Goal: Task Accomplishment & Management: Use online tool/utility

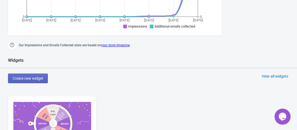
scroll to position [268, 0]
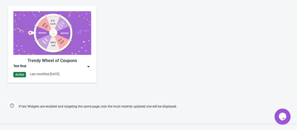
click at [60, 50] on img at bounding box center [52, 33] width 78 height 44
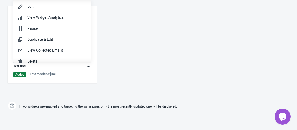
scroll to position [0, 0]
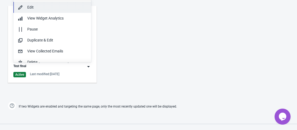
click at [36, 6] on div "Edit" at bounding box center [57, 8] width 60 height 6
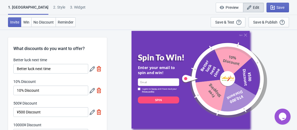
scroll to position [27, 0]
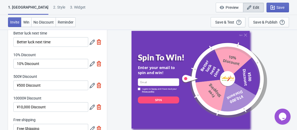
click at [91, 64] on icon at bounding box center [92, 63] width 5 height 5
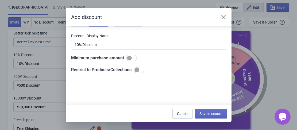
scroll to position [0, 0]
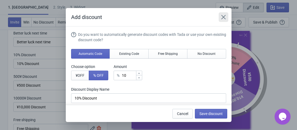
click at [221, 18] on icon "Close" at bounding box center [223, 16] width 5 height 5
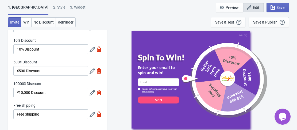
scroll to position [54, 0]
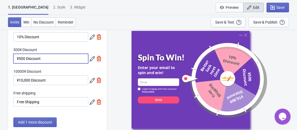
click at [53, 62] on input "¥500 Discount" at bounding box center [50, 59] width 75 height 10
click at [89, 60] on div "500¥ Discount ¥500 Discount" at bounding box center [57, 55] width 88 height 16
click at [90, 60] on icon at bounding box center [92, 58] width 5 height 5
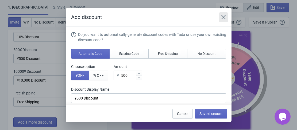
click at [225, 19] on icon "Close" at bounding box center [223, 16] width 5 height 5
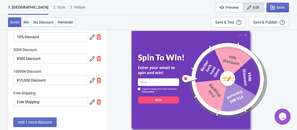
click at [92, 80] on icon at bounding box center [92, 80] width 5 height 5
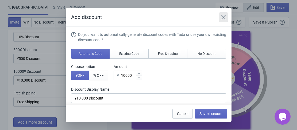
click at [227, 20] on button "Close" at bounding box center [224, 17] width 10 height 10
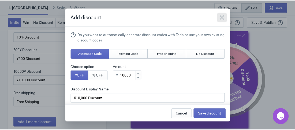
scroll to position [54, 0]
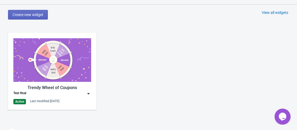
scroll to position [294, 0]
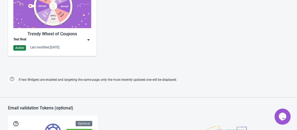
click at [287, 119] on div "Opens Chat This icon Opens the chat window." at bounding box center [283, 116] width 16 height 9
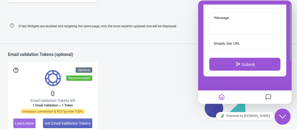
scroll to position [43, 0]
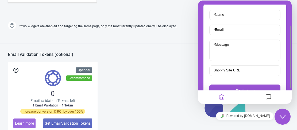
click at [219, 94] on icon "Home" at bounding box center [222, 97] width 6 height 10
click at [269, 101] on icon "Messages" at bounding box center [268, 97] width 6 height 10
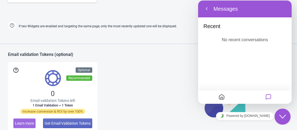
click at [222, 94] on icon "Home" at bounding box center [222, 97] width 6 height 10
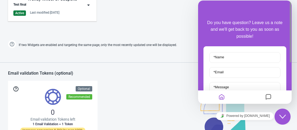
scroll to position [321, 0]
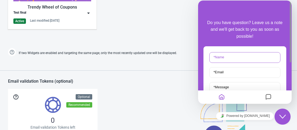
click at [242, 58] on input "* Name" at bounding box center [244, 57] width 71 height 11
type input "Nathan"
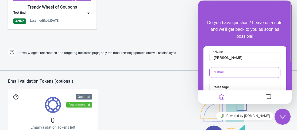
click at [232, 71] on input "* Email" at bounding box center [244, 72] width 71 height 11
click at [254, 76] on input "* Email" at bounding box center [244, 72] width 71 height 11
type input "nathan.shailesh@ambikaglobal.com"
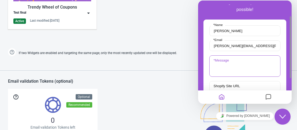
click at [227, 67] on textarea "* Message" at bounding box center [244, 65] width 71 height 21
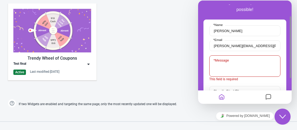
scroll to position [214, 0]
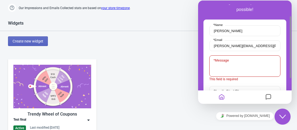
drag, startPoint x: 281, startPoint y: 112, endPoint x: 277, endPoint y: 112, distance: 3.8
click at [281, 112] on button "Close Chat This icon closes the chat window." at bounding box center [283, 117] width 16 height 16
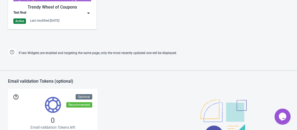
scroll to position [437, 0]
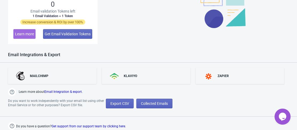
click at [98, 126] on link "Get support from our support team by clicking here." at bounding box center [89, 126] width 74 height 4
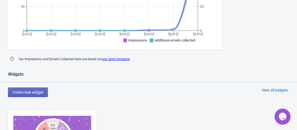
scroll to position [214, 0]
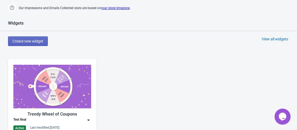
click at [47, 83] on img at bounding box center [52, 87] width 78 height 44
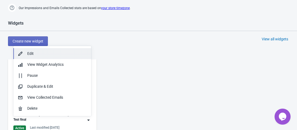
click at [40, 54] on div "Edit" at bounding box center [57, 54] width 60 height 6
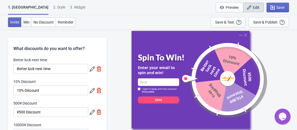
click at [28, 22] on span "Win" at bounding box center [26, 22] width 6 height 4
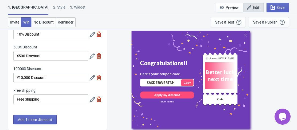
scroll to position [27, 0]
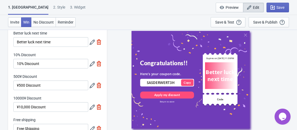
click at [93, 64] on icon at bounding box center [92, 63] width 5 height 5
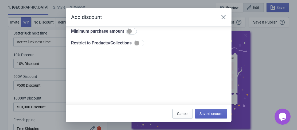
scroll to position [54, 0]
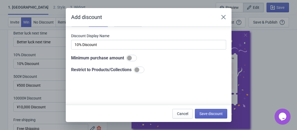
click at [141, 70] on div at bounding box center [139, 70] width 11 height 6
checkbox input "true"
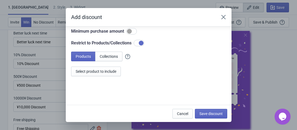
scroll to position [87, 0]
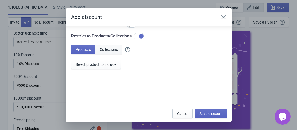
click at [115, 51] on span "Collections" at bounding box center [109, 49] width 18 height 4
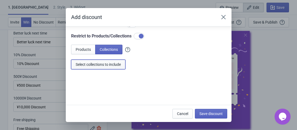
click at [113, 68] on button "Select collections to include" at bounding box center [98, 65] width 54 height 10
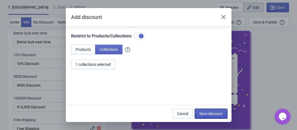
click at [212, 112] on span "Save discount" at bounding box center [211, 114] width 23 height 4
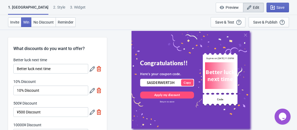
scroll to position [27, 0]
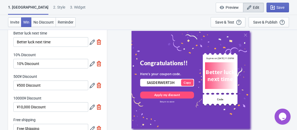
click at [91, 87] on icon at bounding box center [92, 85] width 5 height 5
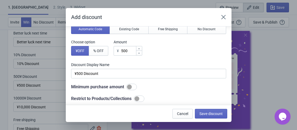
scroll to position [54, 0]
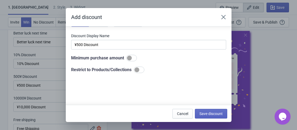
click at [140, 71] on div at bounding box center [139, 70] width 11 height 6
checkbox input "true"
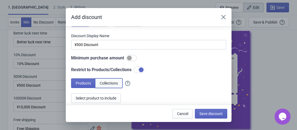
click at [105, 83] on span "Collections" at bounding box center [109, 83] width 18 height 4
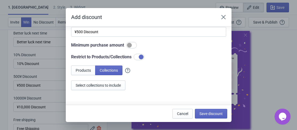
scroll to position [87, 0]
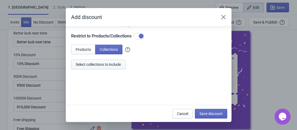
click at [100, 66] on span "Select collections to include" at bounding box center [98, 64] width 45 height 4
click at [212, 112] on span "Save discount" at bounding box center [211, 114] width 23 height 4
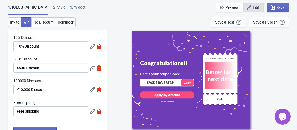
scroll to position [54, 0]
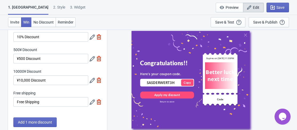
click at [91, 81] on icon at bounding box center [92, 80] width 5 height 5
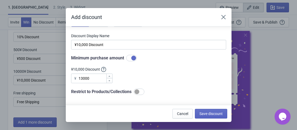
click at [141, 91] on div at bounding box center [139, 92] width 11 height 6
checkbox input "true"
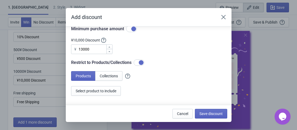
scroll to position [87, 0]
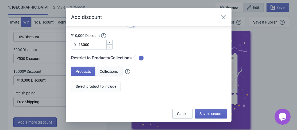
click at [114, 72] on span "Collections" at bounding box center [109, 71] width 18 height 4
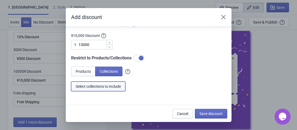
click at [97, 85] on span "Select collections to include" at bounding box center [98, 86] width 45 height 4
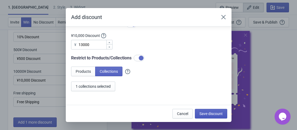
click at [207, 114] on span "Save discount" at bounding box center [211, 114] width 23 height 4
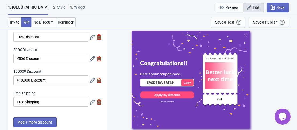
scroll to position [80, 0]
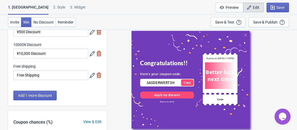
click at [93, 75] on icon at bounding box center [92, 75] width 5 height 5
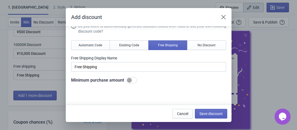
scroll to position [0, 0]
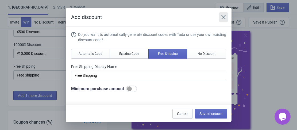
click at [224, 18] on icon "Close" at bounding box center [223, 16] width 5 height 5
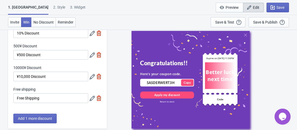
scroll to position [27, 0]
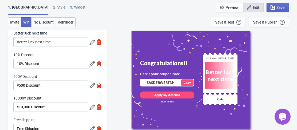
click at [93, 63] on icon at bounding box center [92, 63] width 5 height 5
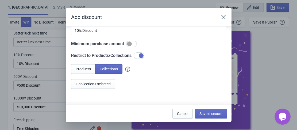
scroll to position [80, 0]
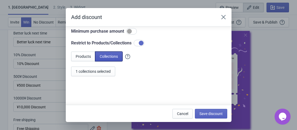
click at [115, 58] on span "Collections" at bounding box center [109, 56] width 18 height 4
click at [138, 44] on div at bounding box center [139, 43] width 11 height 6
checkbox input "false"
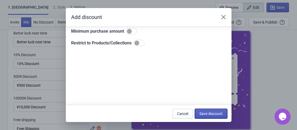
click at [208, 114] on span "Save discount" at bounding box center [211, 114] width 23 height 4
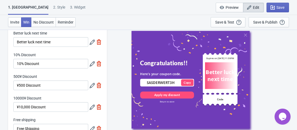
scroll to position [54, 0]
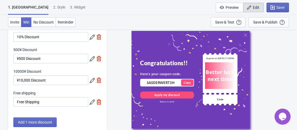
click at [93, 60] on icon at bounding box center [92, 58] width 5 height 5
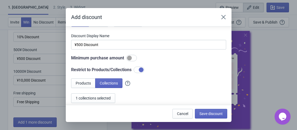
click at [136, 71] on div at bounding box center [139, 70] width 11 height 6
checkbox input "false"
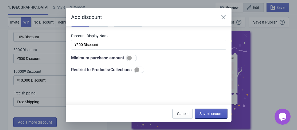
drag, startPoint x: 211, startPoint y: 114, endPoint x: 196, endPoint y: 116, distance: 15.3
click at [211, 114] on span "Save discount" at bounding box center [211, 114] width 23 height 4
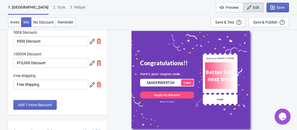
scroll to position [80, 0]
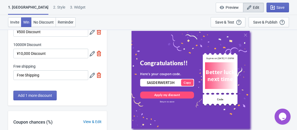
click at [93, 53] on icon at bounding box center [92, 53] width 5 height 5
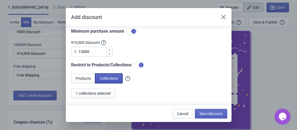
click at [112, 80] on span "Collections" at bounding box center [109, 78] width 18 height 4
click at [139, 64] on div at bounding box center [139, 65] width 11 height 6
checkbox input "false"
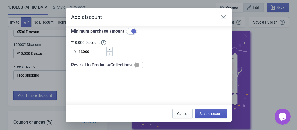
click at [210, 113] on span "Save discount" at bounding box center [211, 114] width 23 height 4
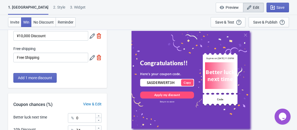
scroll to position [107, 0]
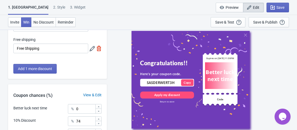
click at [92, 49] on icon at bounding box center [92, 48] width 5 height 5
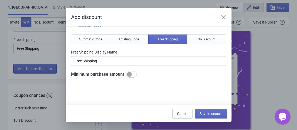
scroll to position [27, 0]
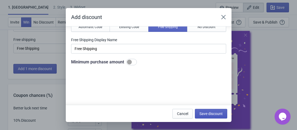
click at [209, 115] on span "Save discount" at bounding box center [211, 114] width 23 height 4
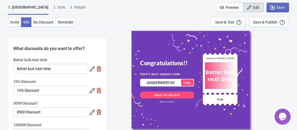
scroll to position [107, 0]
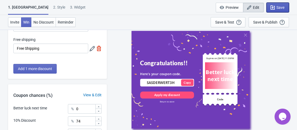
click at [276, 8] on icon "button" at bounding box center [272, 7] width 5 height 5
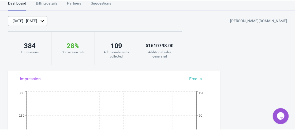
scroll to position [83, 0]
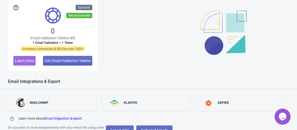
scroll to position [437, 0]
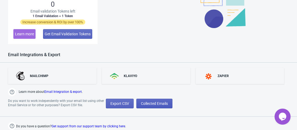
click at [157, 105] on span "Collected Emails" at bounding box center [154, 103] width 27 height 4
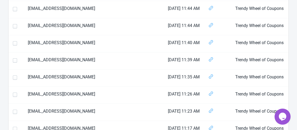
scroll to position [223, 0]
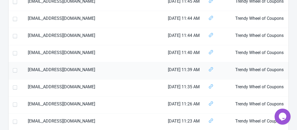
click at [48, 68] on td "raovarun92@gmail.com" at bounding box center [94, 70] width 140 height 17
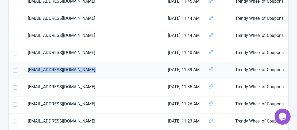
click at [48, 68] on td "raovarun92@gmail.com" at bounding box center [94, 70] width 140 height 17
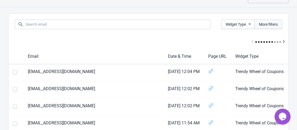
scroll to position [0, 0]
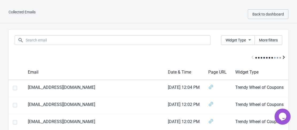
click at [281, 58] on button "Scroll table right one column" at bounding box center [284, 58] width 10 height 10
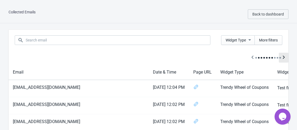
click at [281, 58] on button "Scroll table right one column" at bounding box center [284, 58] width 10 height 10
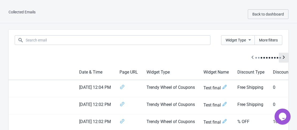
click at [281, 58] on button "Scroll table right one column" at bounding box center [284, 58] width 10 height 10
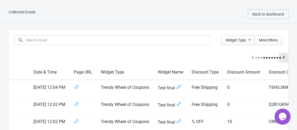
click at [281, 58] on button "Scroll table right one column" at bounding box center [284, 58] width 10 height 10
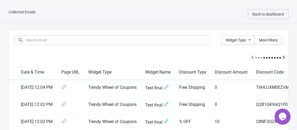
click at [281, 58] on div at bounding box center [281, 58] width 2 height 2
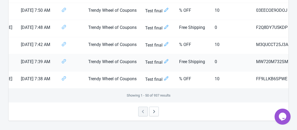
scroll to position [867, 0]
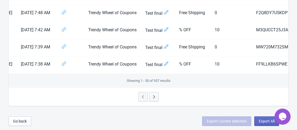
click at [154, 97] on icon "button" at bounding box center [153, 96] width 5 height 5
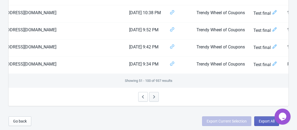
click at [154, 97] on icon "button" at bounding box center [154, 96] width 2 height 3
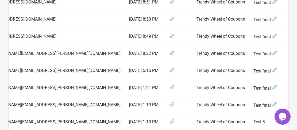
scroll to position [0, 0]
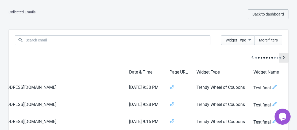
click at [285, 59] on icon "Scroll table right one column" at bounding box center [283, 57] width 5 height 5
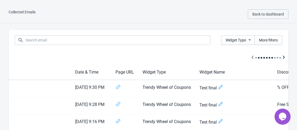
click at [285, 59] on icon "Scroll table right one column" at bounding box center [283, 57] width 5 height 5
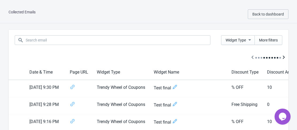
click at [285, 59] on icon "Scroll table right one column" at bounding box center [283, 57] width 5 height 5
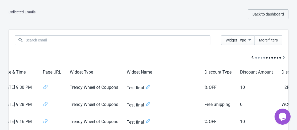
click at [253, 56] on icon "Scroll table left one column" at bounding box center [253, 57] width 2 height 3
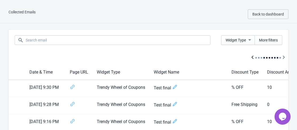
click at [253, 56] on icon "Scroll table left one column" at bounding box center [253, 57] width 2 height 3
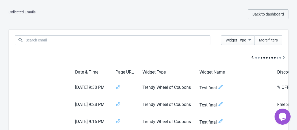
click at [253, 58] on icon "Scroll table left one column" at bounding box center [253, 57] width 2 height 3
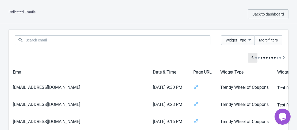
click at [253, 58] on icon "Scroll table left one column" at bounding box center [253, 57] width 2 height 3
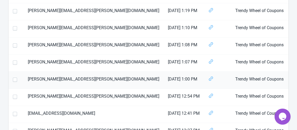
scroll to position [268, 0]
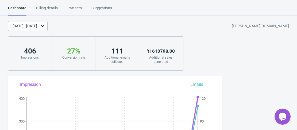
click at [288, 117] on div "Opens Chat This icon Opens the chat window." at bounding box center [283, 116] width 16 height 9
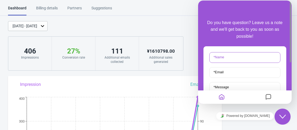
click at [234, 60] on input "* Name" at bounding box center [244, 57] width 71 height 11
type input "Nathan"
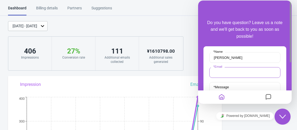
click at [235, 75] on input "* Email" at bounding box center [244, 72] width 71 height 11
type input "nathan.shailesh@ambikaglobal.com"
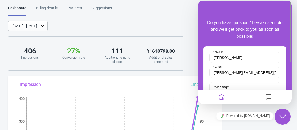
click at [230, 87] on label "* Message" at bounding box center [221, 87] width 21 height 4
click at [230, 87] on textarea "* Message" at bounding box center [244, 92] width 71 height 21
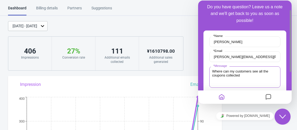
scroll to position [16, 0]
click at [249, 79] on textarea "Where can my customers see all the coupons collected," at bounding box center [244, 76] width 71 height 21
click at [249, 77] on textarea "Where can my customers see all the coupons collected," at bounding box center [244, 76] width 71 height 21
click at [271, 74] on textarea "Where can my customers see all the coupons collected," at bounding box center [244, 76] width 71 height 21
click at [271, 72] on textarea "Where can my customers see all the coupons collected," at bounding box center [244, 76] width 71 height 21
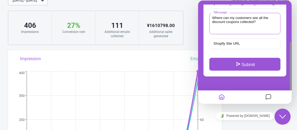
scroll to position [28, 0]
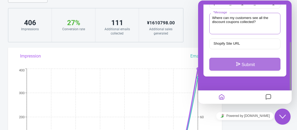
type textarea "Where can my customers see all the discount coupons collected?"
click at [242, 62] on button "Submit" at bounding box center [244, 64] width 71 height 13
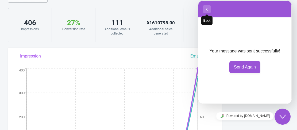
click at [208, 9] on icon "button" at bounding box center [207, 9] width 5 height 6
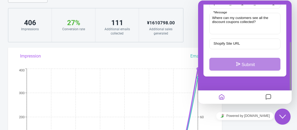
click at [279, 116] on div "Close Chat This icon closes the chat window." at bounding box center [283, 116] width 16 height 6
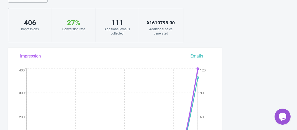
scroll to position [0, 0]
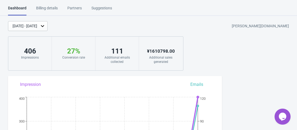
click at [37, 24] on div "[DATE] - [DATE]" at bounding box center [25, 26] width 25 height 6
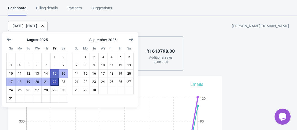
click at [52, 81] on button "22" at bounding box center [54, 82] width 9 height 9
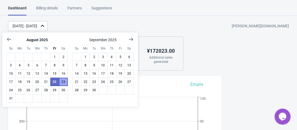
click at [62, 82] on button "23" at bounding box center [63, 82] width 9 height 9
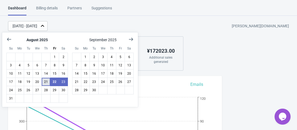
click at [45, 81] on button "21" at bounding box center [45, 82] width 9 height 9
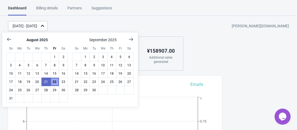
click at [55, 81] on button "22" at bounding box center [54, 82] width 9 height 9
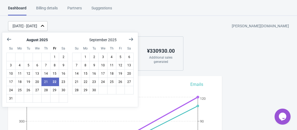
click at [196, 34] on div "Aug 21, 2025 - Aug 22, 2025 ambika-corporation.myshopify.com 405 Impressions 27…" at bounding box center [148, 45] width 297 height 49
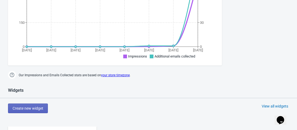
scroll to position [268, 0]
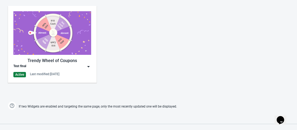
click at [68, 37] on img at bounding box center [52, 33] width 78 height 44
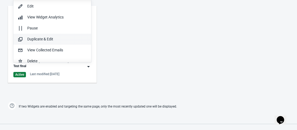
scroll to position [0, 0]
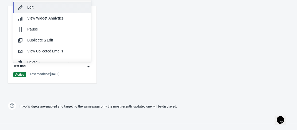
click at [33, 6] on div "Edit" at bounding box center [57, 8] width 60 height 6
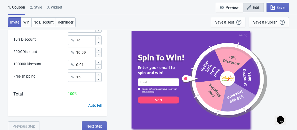
scroll to position [189, 0]
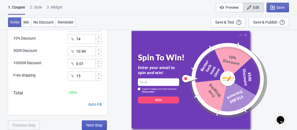
click at [90, 125] on span "Next Step" at bounding box center [94, 125] width 16 height 4
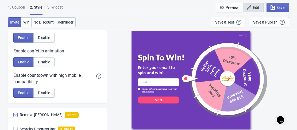
scroll to position [161, 0]
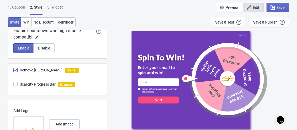
click at [16, 84] on span at bounding box center [15, 84] width 4 height 4
click at [14, 84] on input "Scarcity Progress Bar" at bounding box center [13, 87] width 0 height 10
checkbox input "true"
radio input "true"
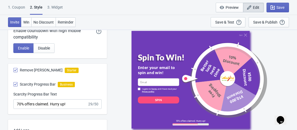
click at [16, 84] on span at bounding box center [15, 84] width 4 height 4
click at [14, 84] on input "Scarcity Progress Bar" at bounding box center [13, 87] width 0 height 10
checkbox input "false"
radio input "true"
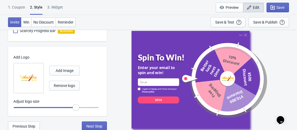
scroll to position [215, 0]
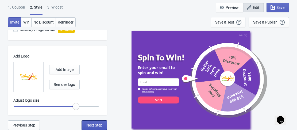
click at [92, 126] on span "Next Step" at bounding box center [94, 125] width 16 height 4
select select "homepageOnly"
select select "period"
select select "circle"
select select "middle_left"
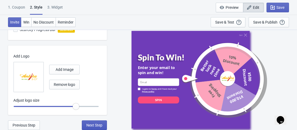
select select "1"
select select "left"
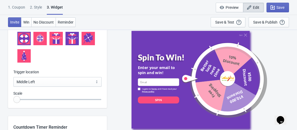
scroll to position [696, 0]
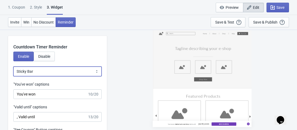
click at [75, 72] on select "Bubble Sticky Bar" at bounding box center [57, 72] width 88 height 10
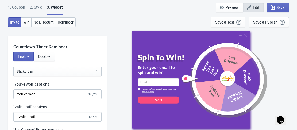
click at [91, 55] on div "Enable Disable" at bounding box center [57, 59] width 99 height 15
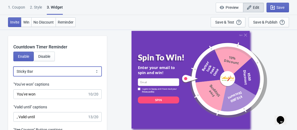
click at [49, 72] on select "Bubble Sticky Bar" at bounding box center [57, 72] width 88 height 10
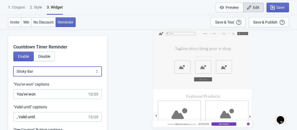
click at [13, 67] on select "Bubble Sticky Bar" at bounding box center [57, 72] width 88 height 10
click at [51, 69] on select "Bubble Sticky Bar" at bounding box center [57, 72] width 88 height 10
select select "0"
click at [13, 67] on select "Bubble Sticky Bar" at bounding box center [57, 72] width 88 height 10
type input "Until"
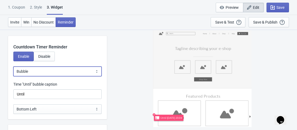
click at [45, 72] on select "Bubble Sticky Bar" at bounding box center [57, 72] width 88 height 10
select select "1"
click at [13, 67] on select "Bubble Sticky Bar" at bounding box center [57, 72] width 88 height 10
type input ", Valid until"
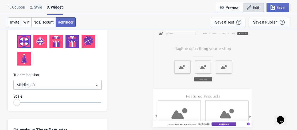
scroll to position [599, 0]
